Goal: Task Accomplishment & Management: Use online tool/utility

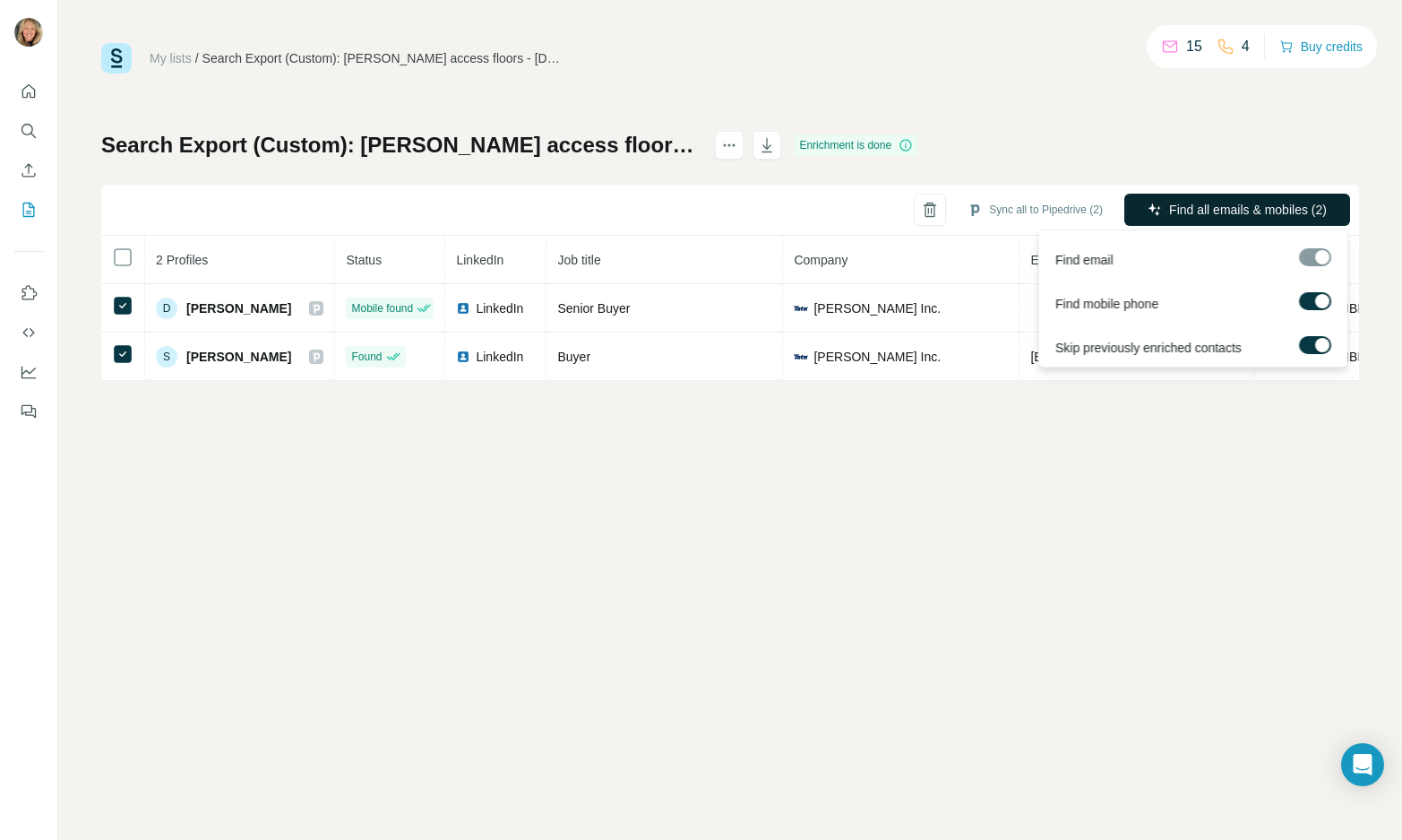
click at [1169, 209] on span "Find all emails & mobiles (2)" at bounding box center [1248, 209] width 157 height 18
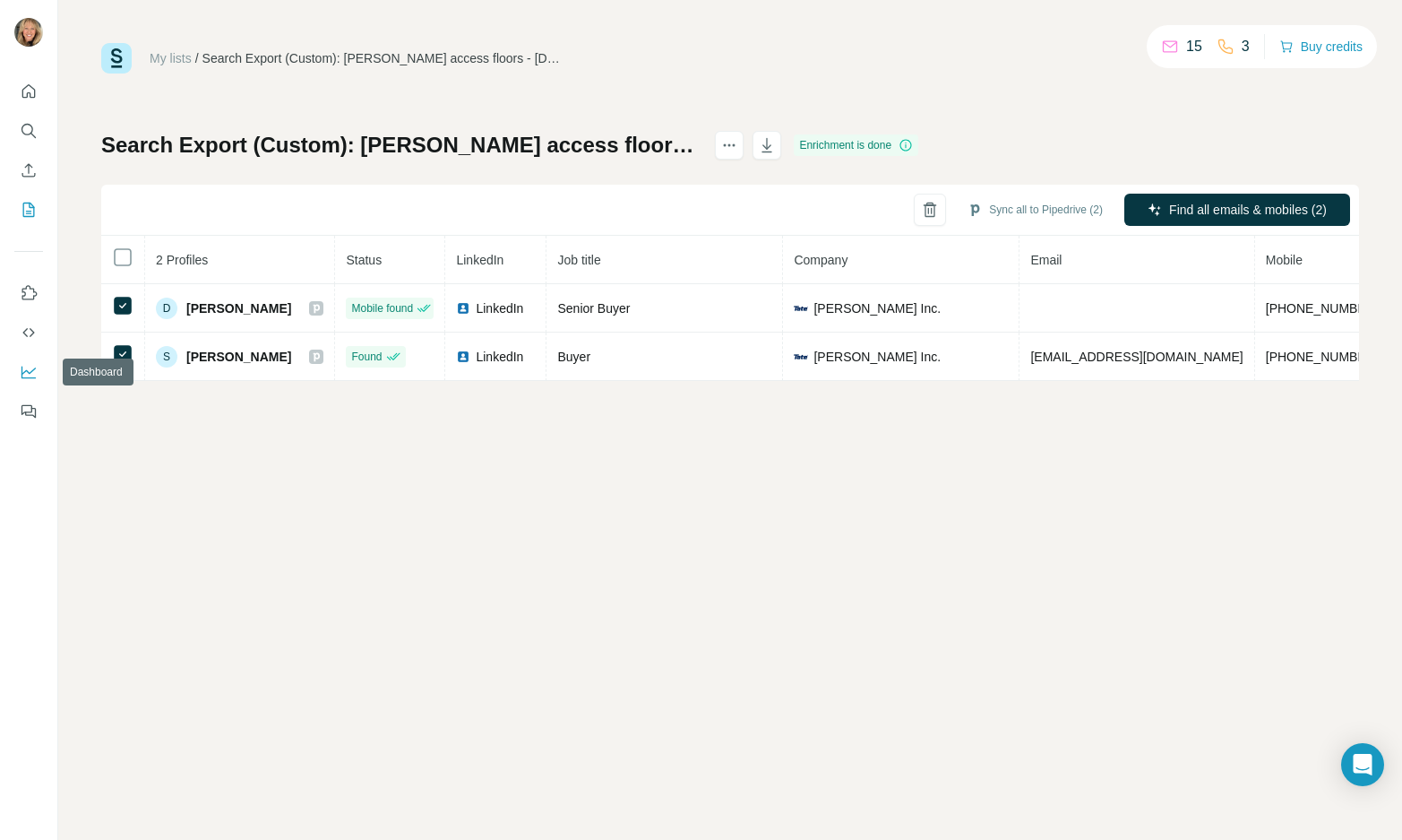
click at [28, 371] on icon "Dashboard" at bounding box center [29, 371] width 14 height 7
click at [25, 85] on icon "Quick start" at bounding box center [29, 92] width 18 height 18
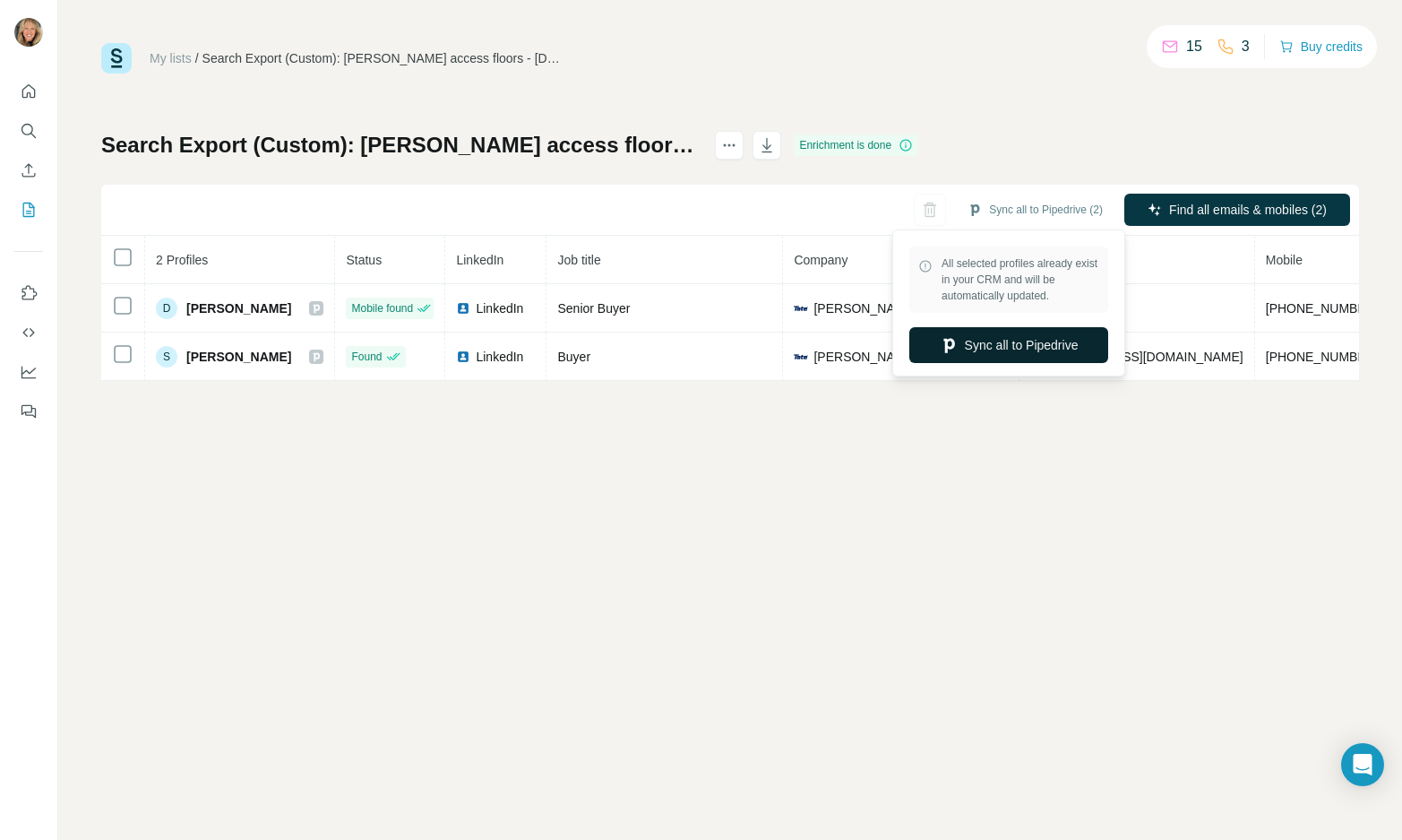
click at [1000, 341] on button "Sync all to Pipedrive" at bounding box center [1009, 345] width 199 height 36
